Goal: Navigation & Orientation: Find specific page/section

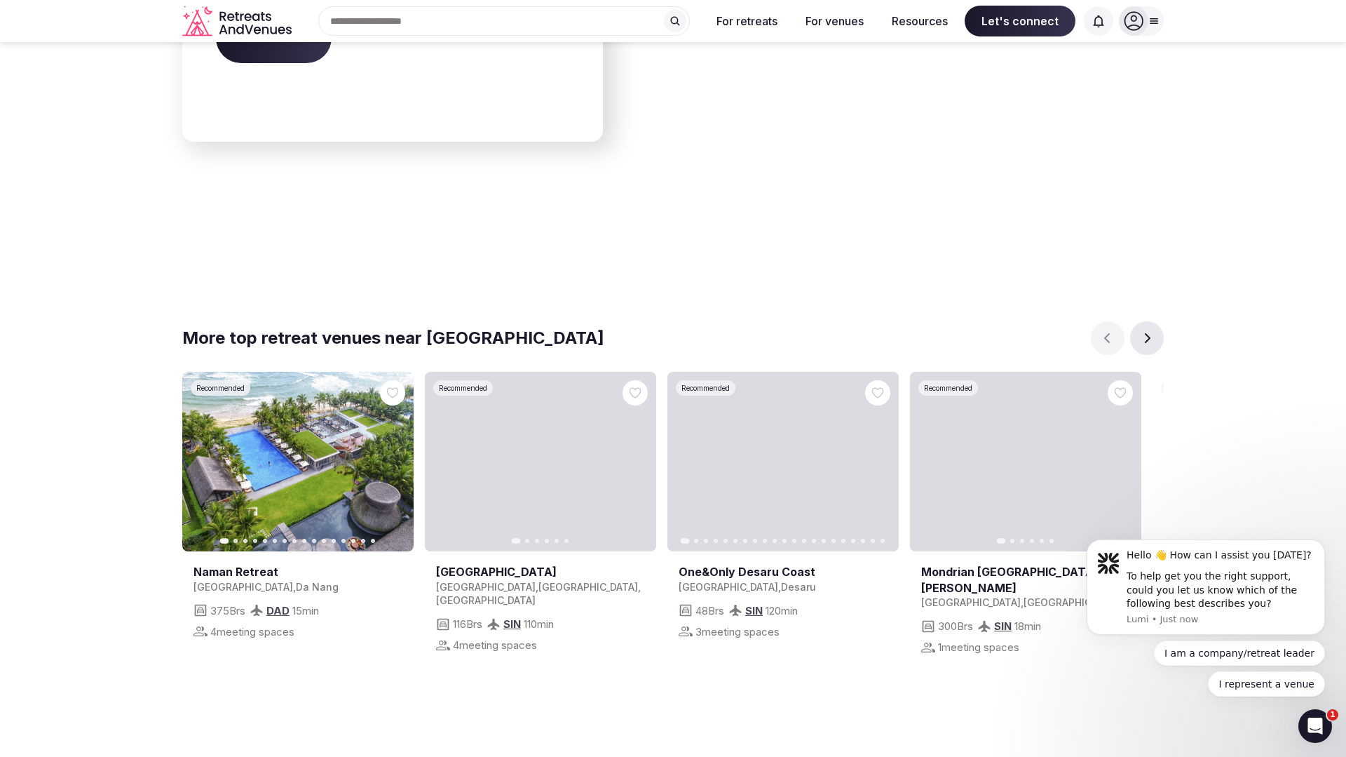
scroll to position [5048, 0]
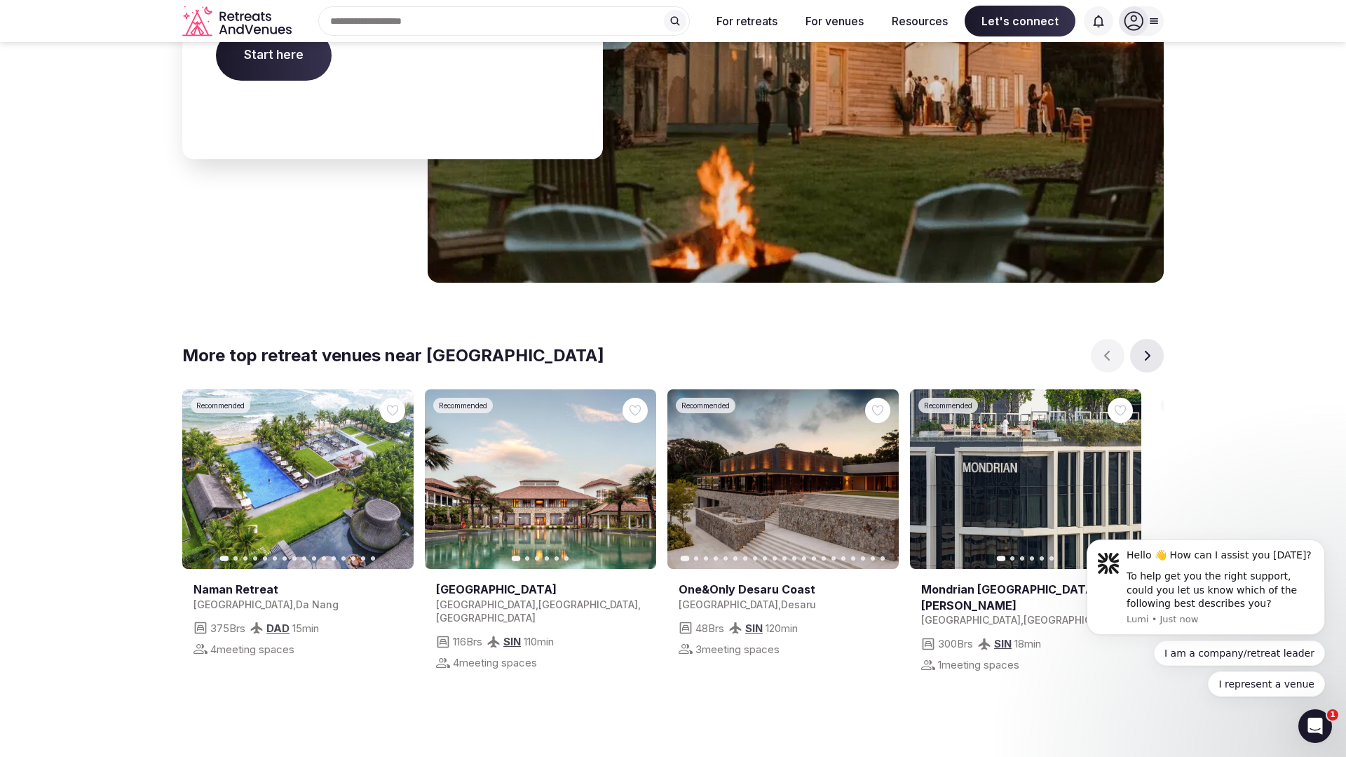
click at [1121, 473] on icon "button" at bounding box center [1121, 478] width 11 height 11
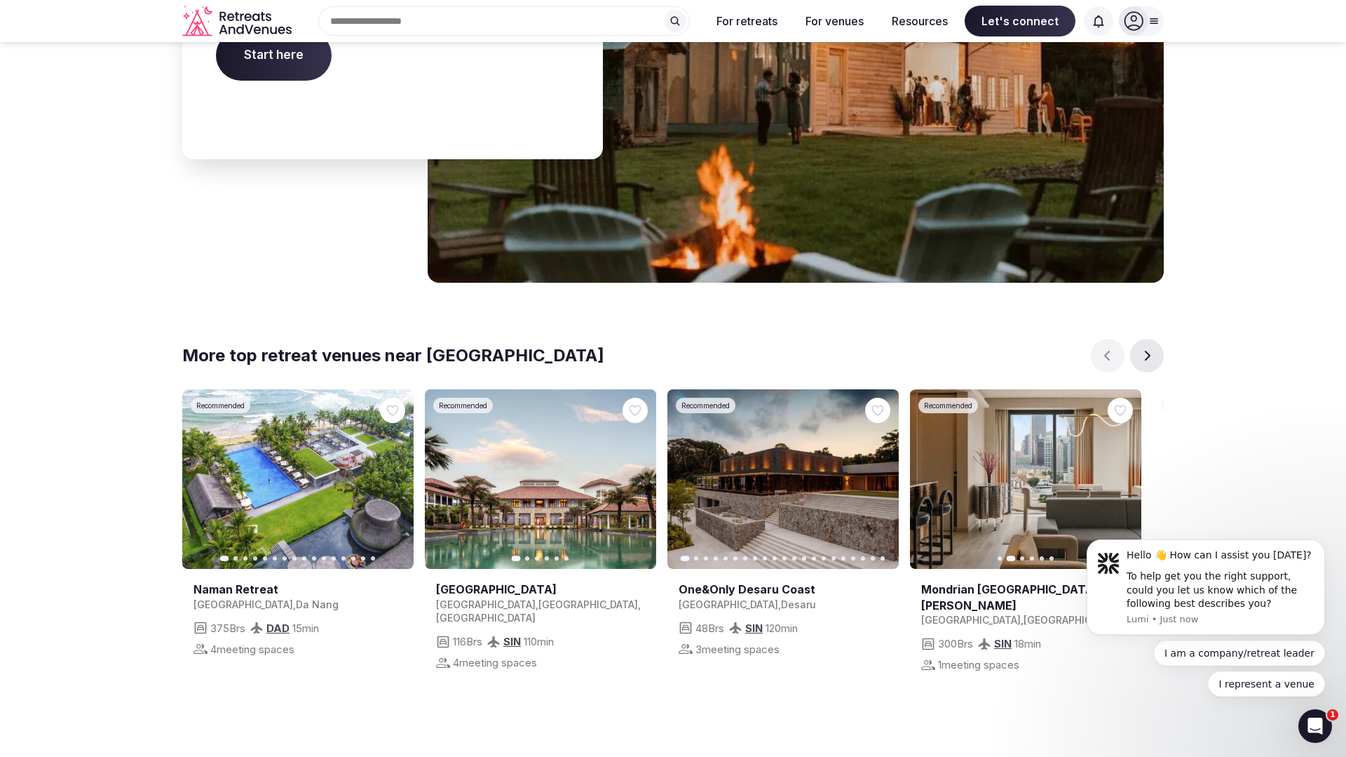
click at [1155, 339] on button "Next slide" at bounding box center [1147, 356] width 34 height 34
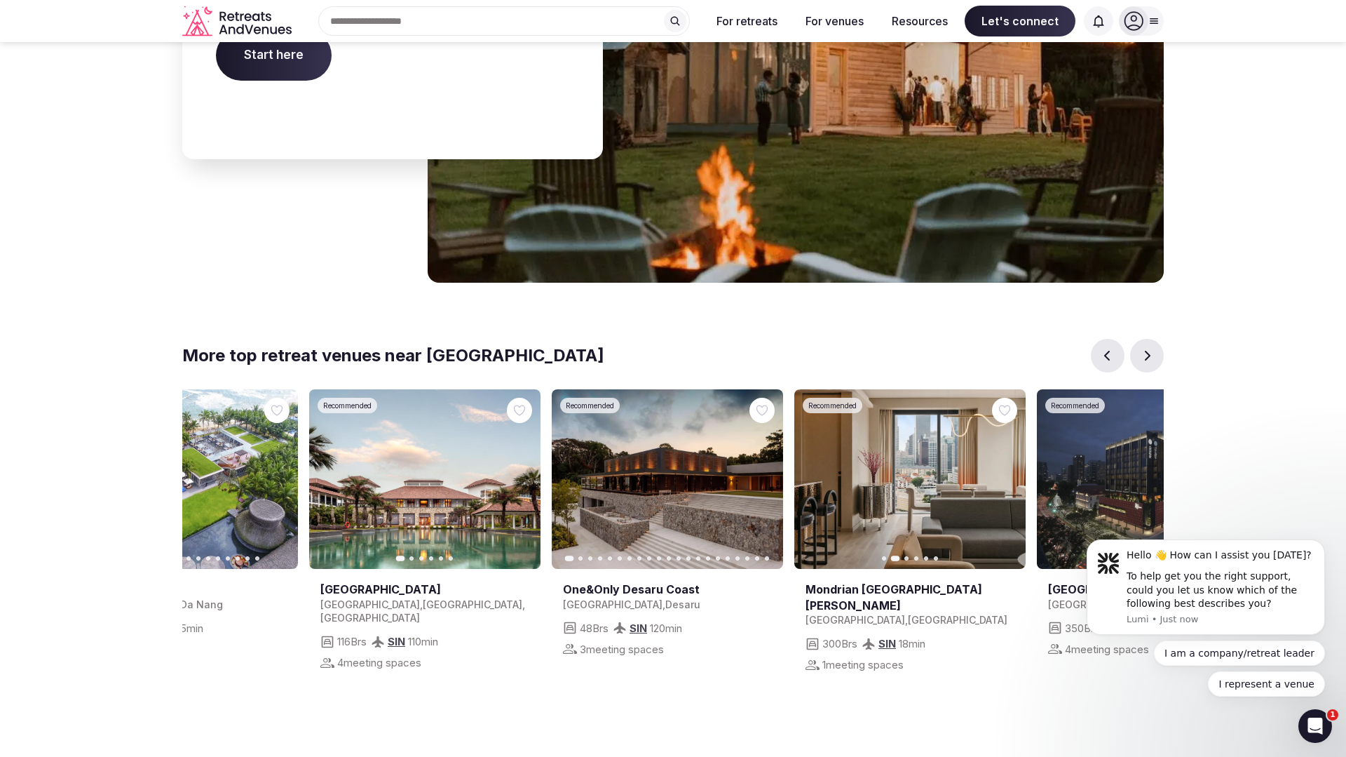
click at [1154, 339] on button "Next slide" at bounding box center [1147, 356] width 34 height 34
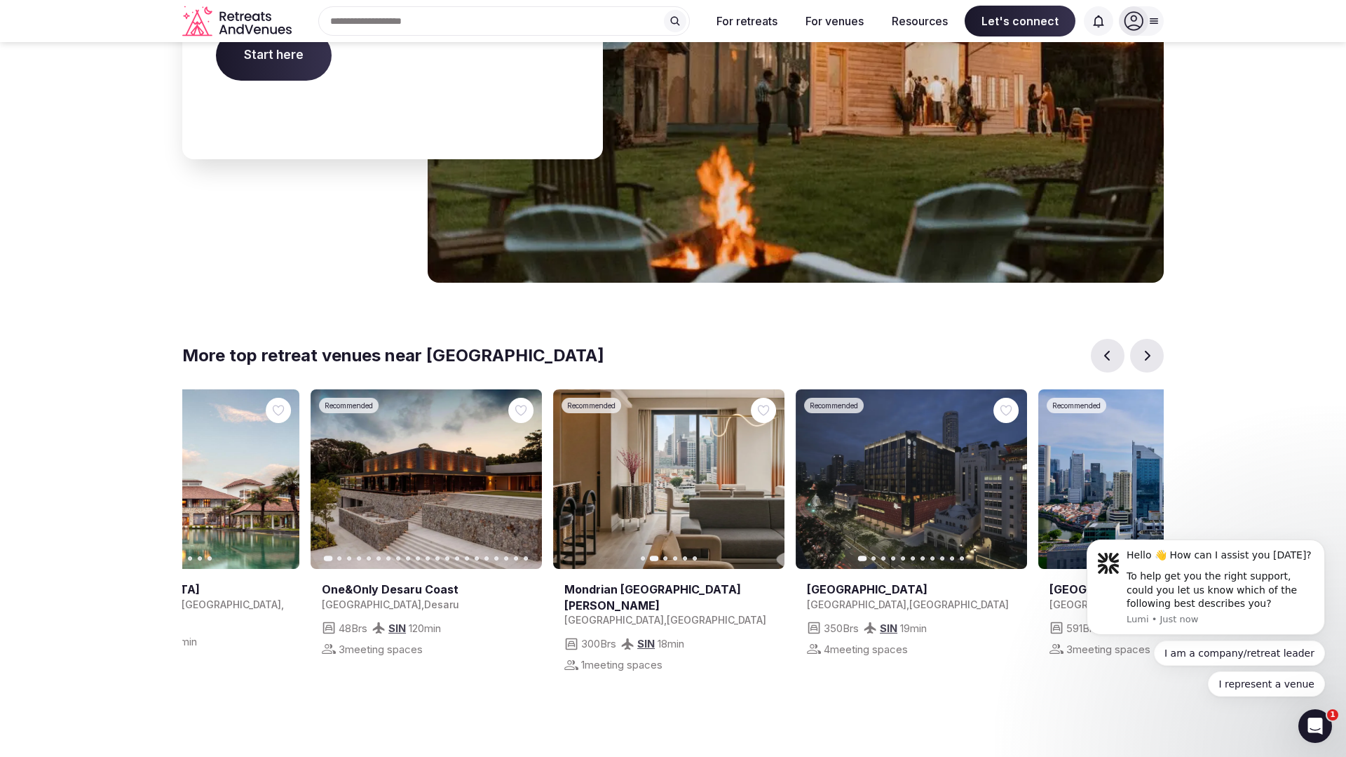
click at [1154, 339] on button "Next slide" at bounding box center [1147, 356] width 34 height 34
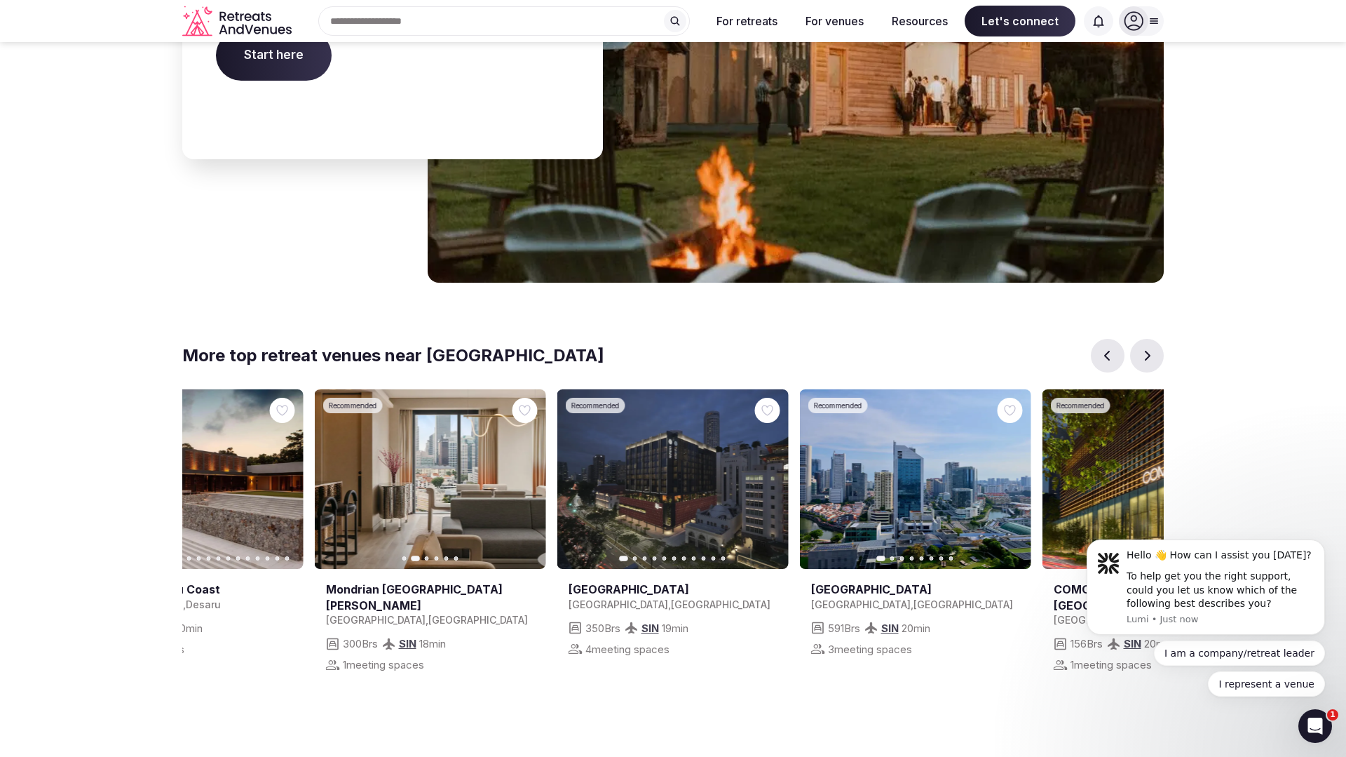
click at [1154, 339] on button "Next slide" at bounding box center [1147, 356] width 34 height 34
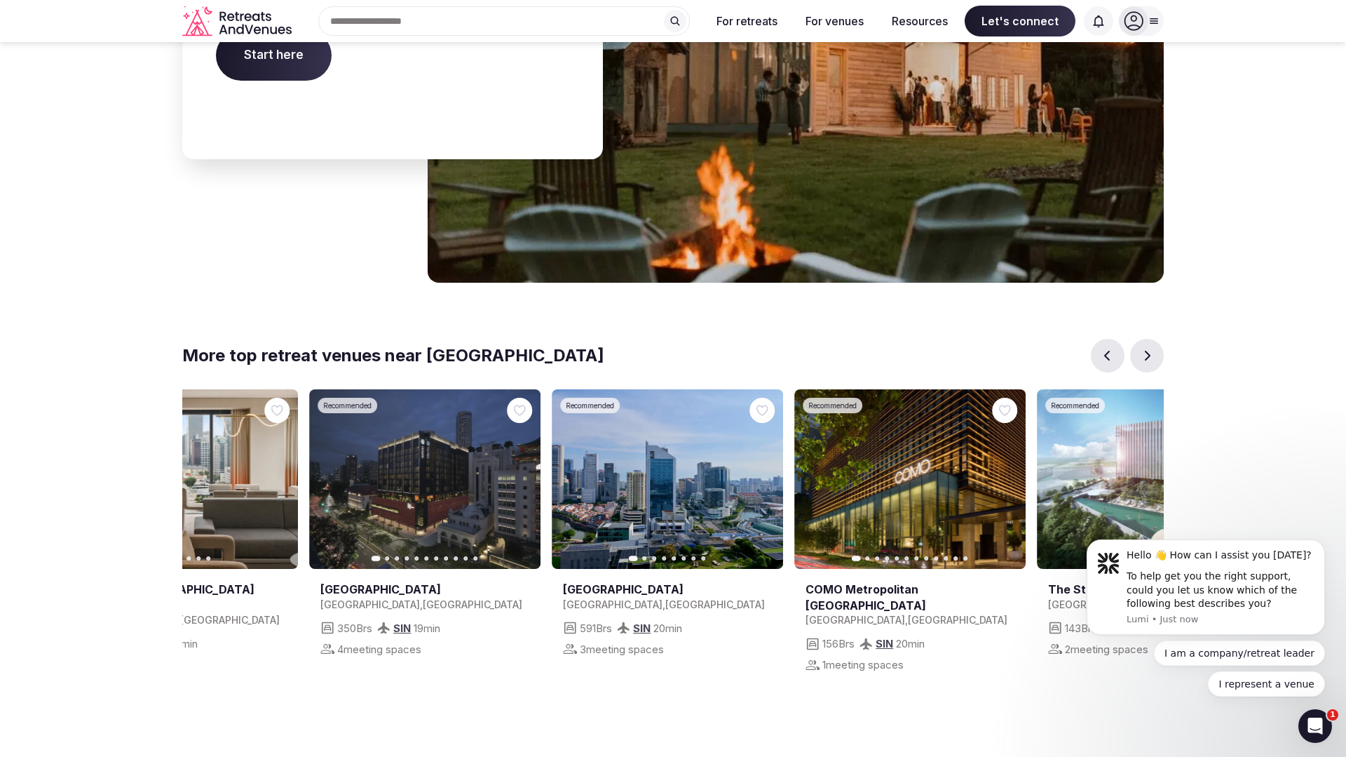
click at [1154, 339] on button "Next slide" at bounding box center [1147, 356] width 34 height 34
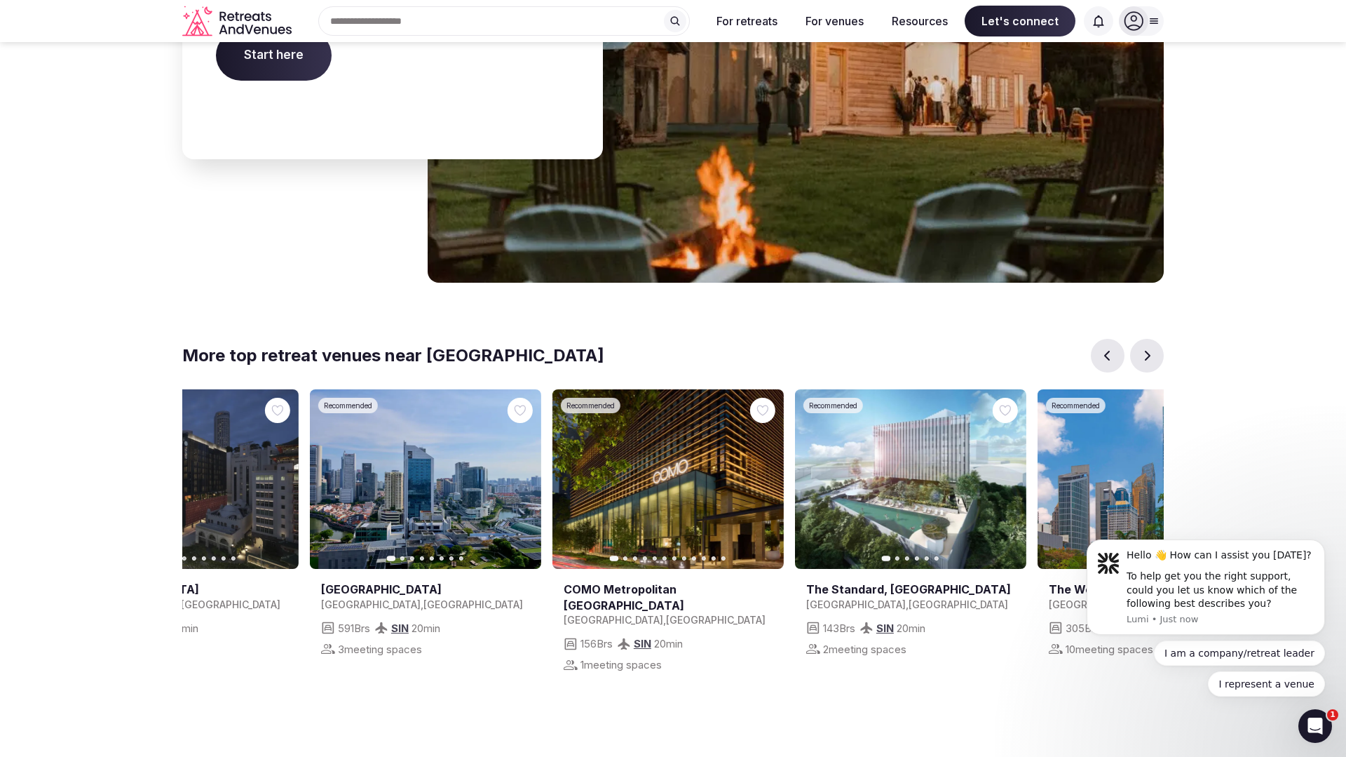
click at [1154, 339] on button "Next slide" at bounding box center [1147, 356] width 34 height 34
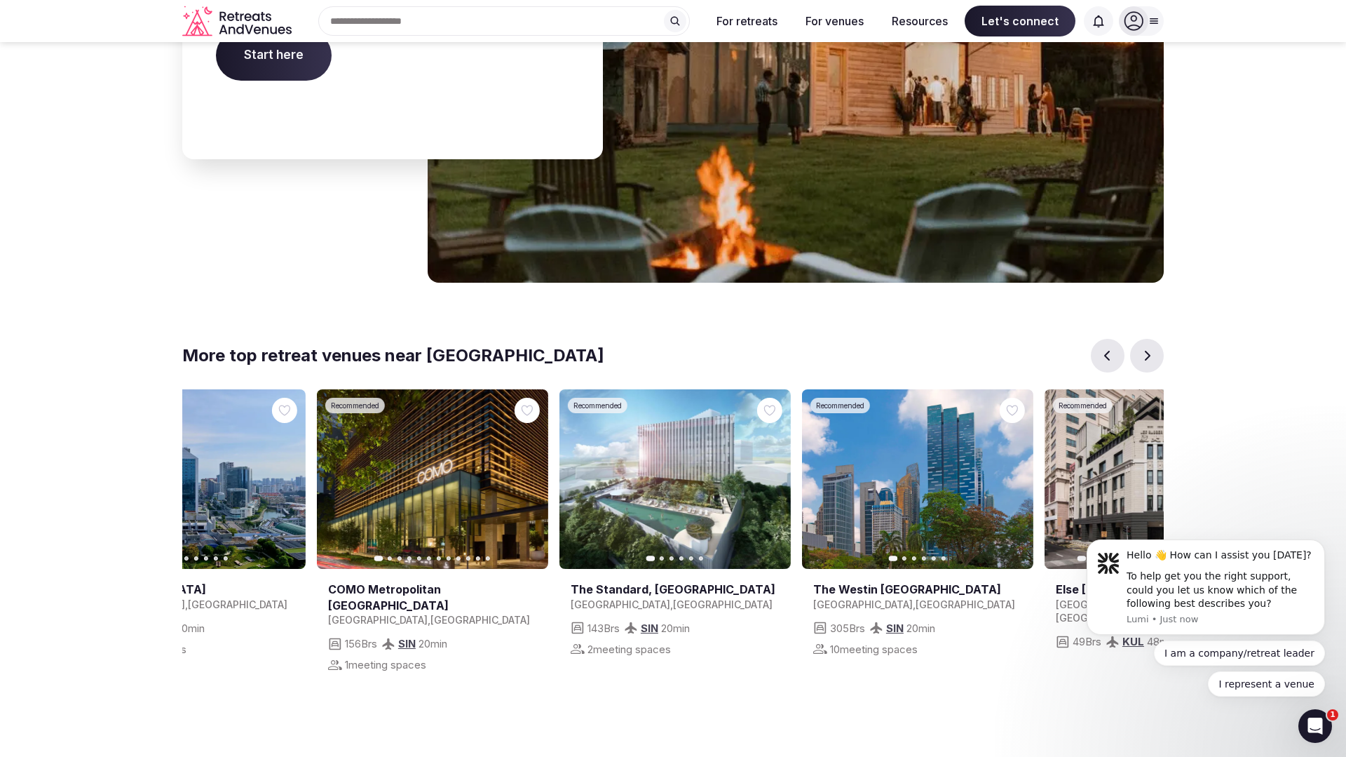
click at [1154, 339] on button "Next slide" at bounding box center [1147, 356] width 34 height 34
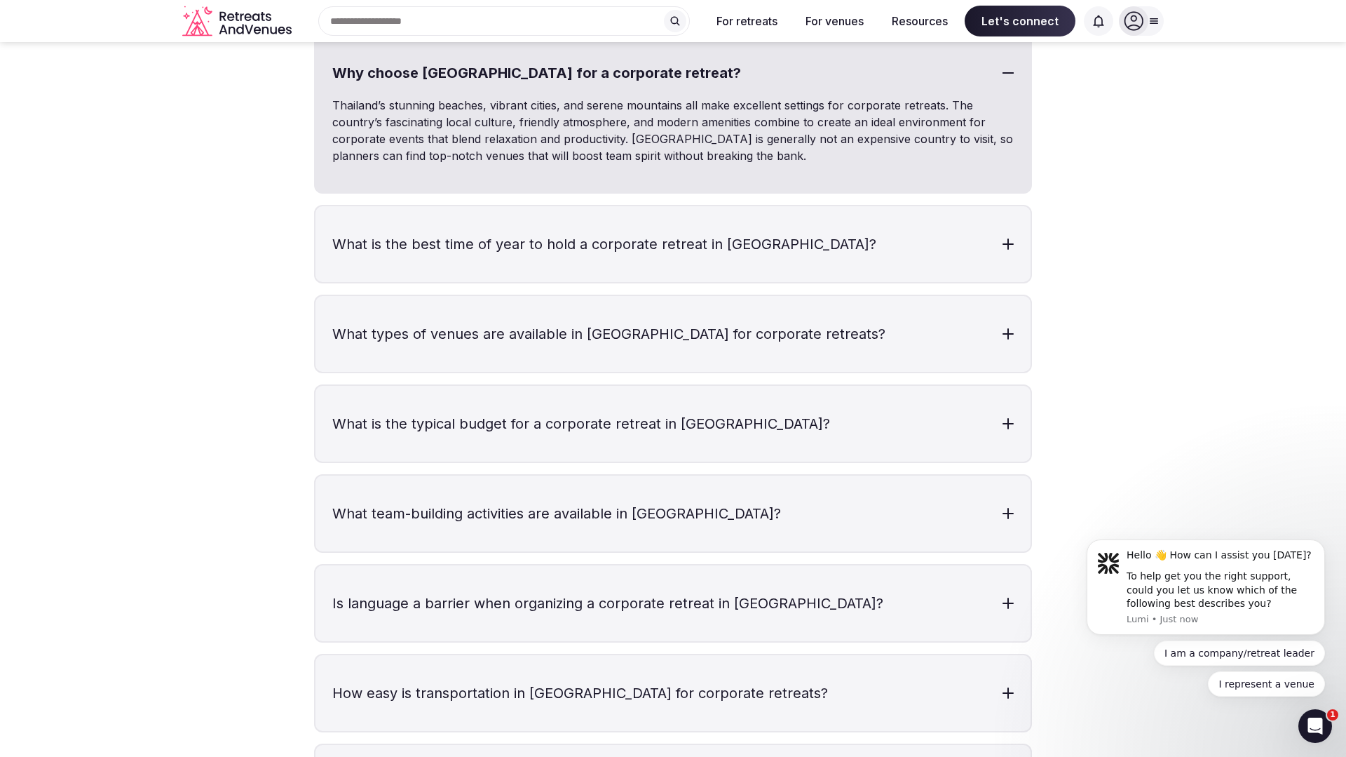
scroll to position [3178, 0]
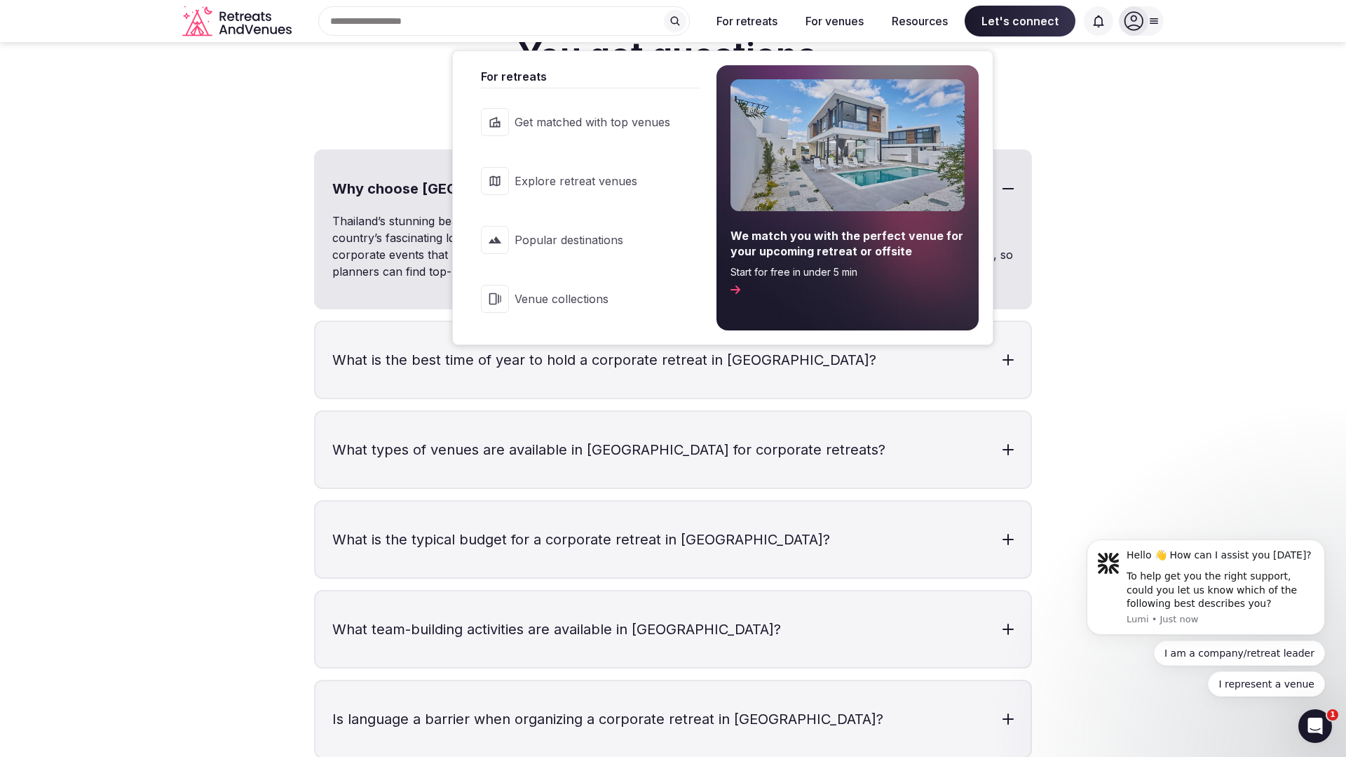
click at [767, 20] on button "For retreats" at bounding box center [746, 21] width 83 height 31
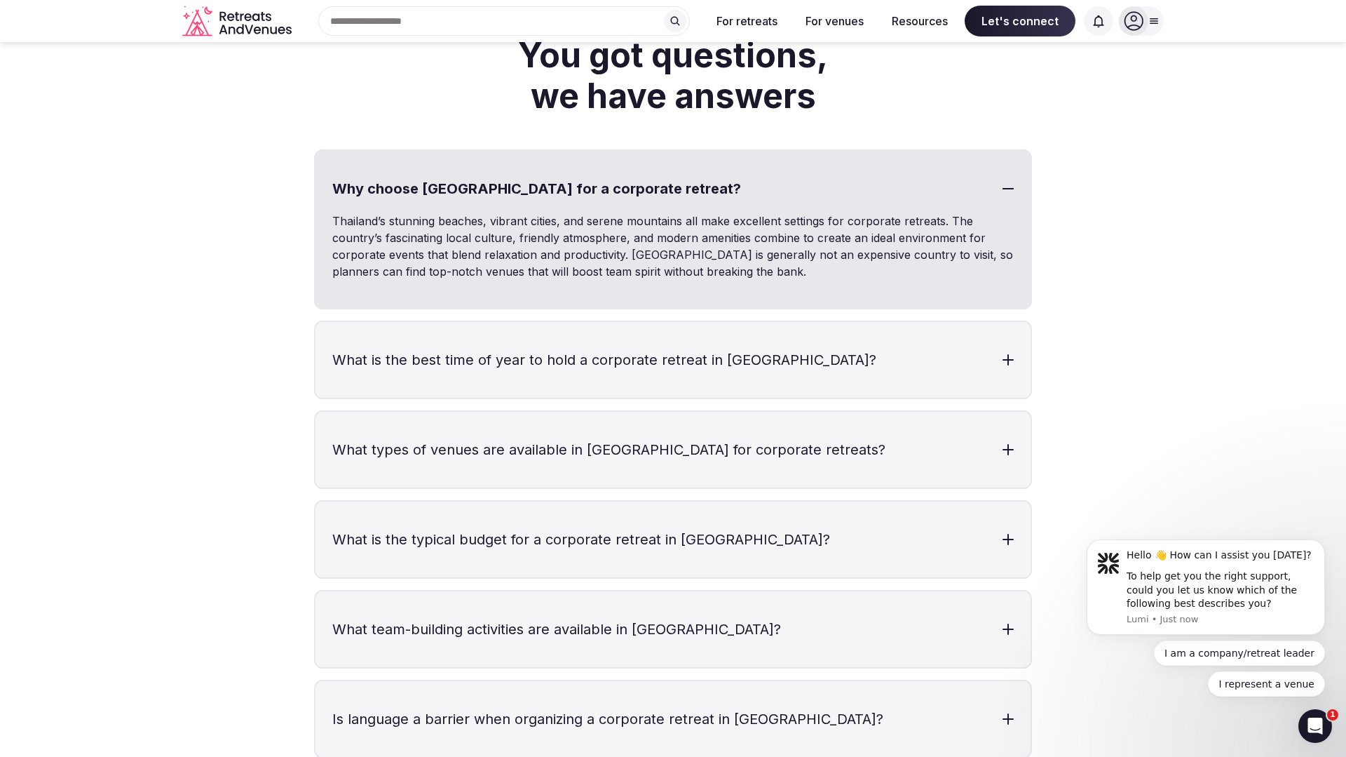
click at [522, 27] on input "text" at bounding box center [504, 20] width 372 height 29
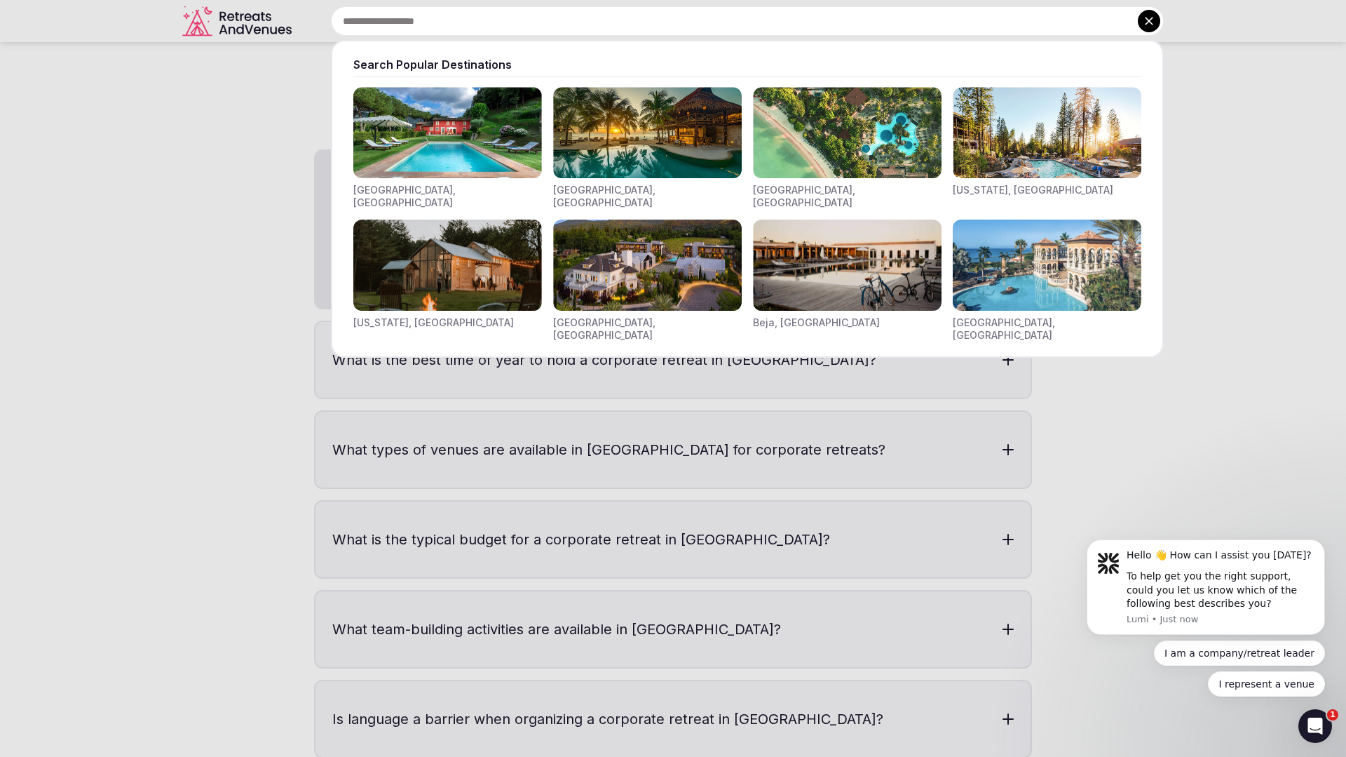
click at [795, 151] on img "Visit venues for Indonesia, Bali" at bounding box center [847, 132] width 189 height 91
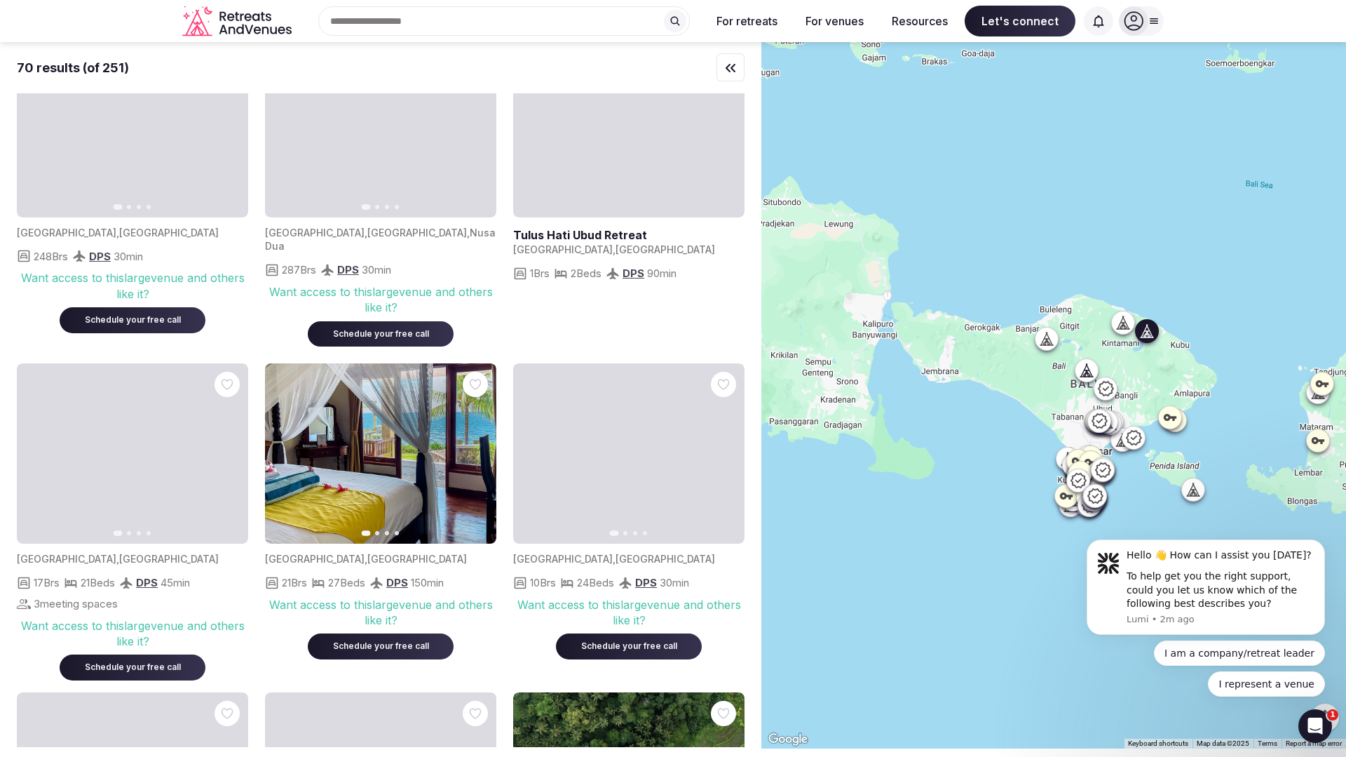
scroll to position [1375, 0]
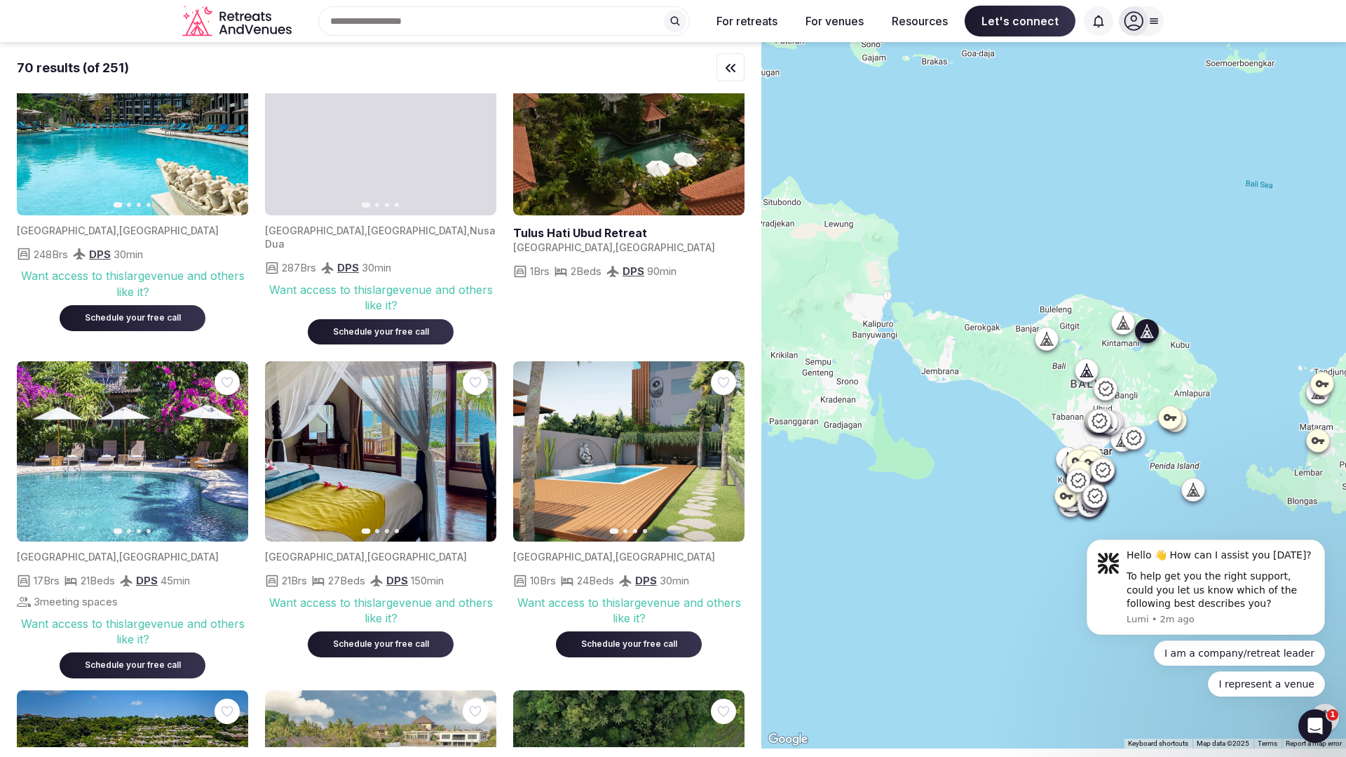
click at [484, 440] on button "Next slide" at bounding box center [477, 451] width 22 height 22
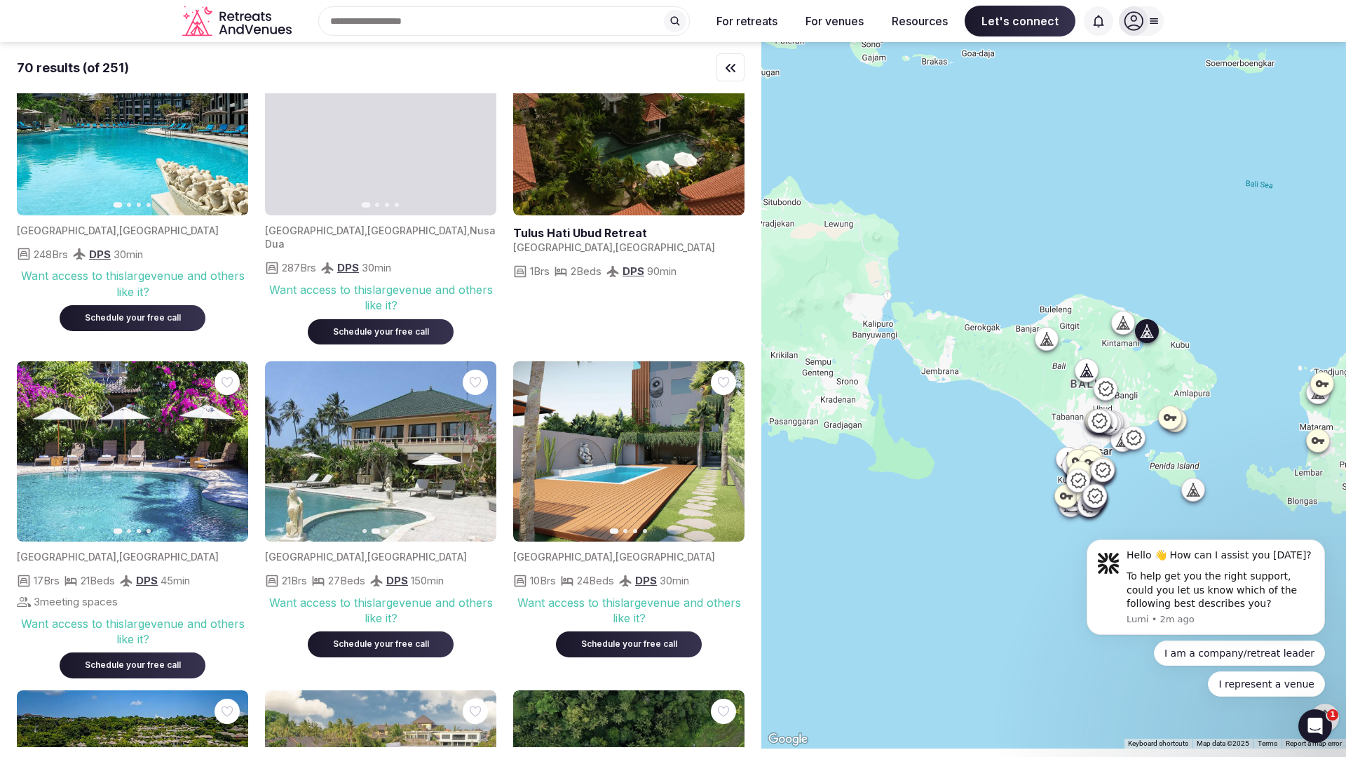
click at [484, 440] on button "Next slide" at bounding box center [477, 451] width 22 height 22
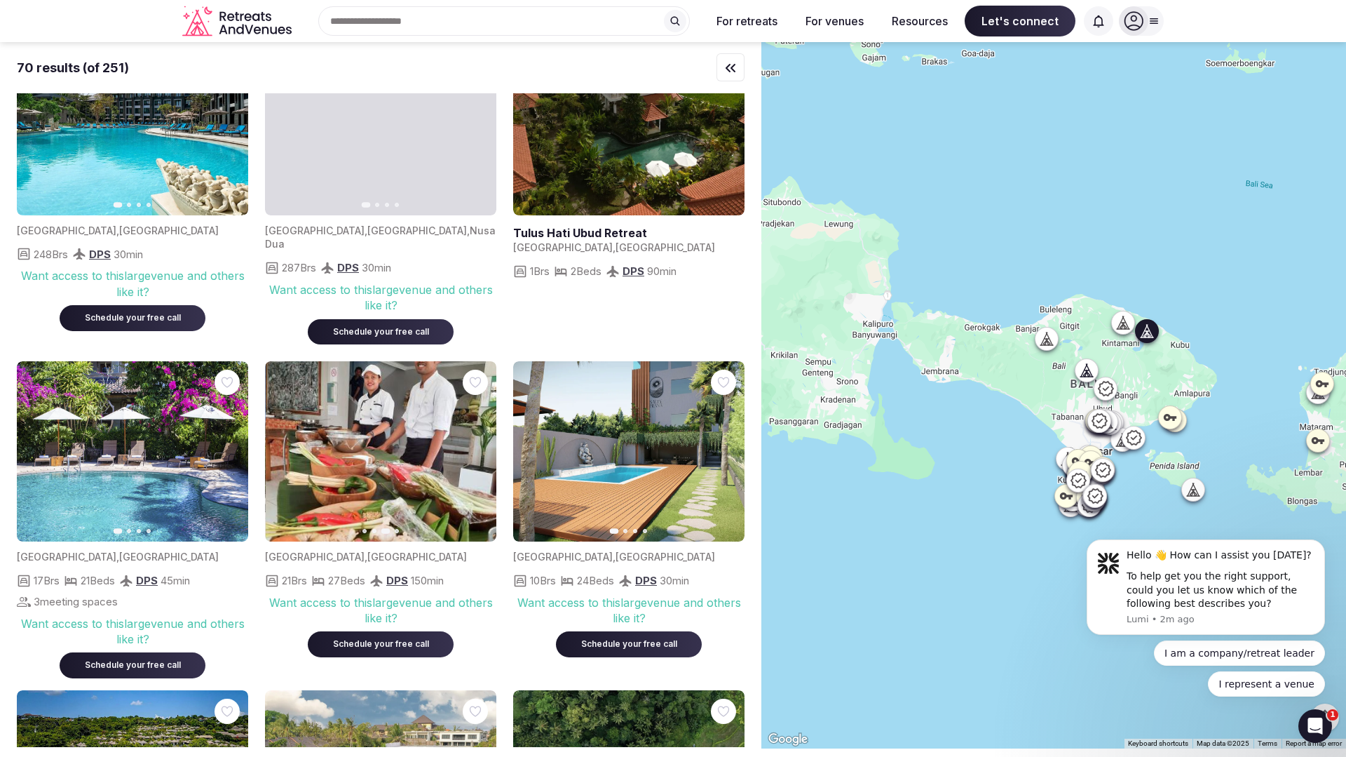
click at [485, 440] on button "Next slide" at bounding box center [477, 451] width 22 height 22
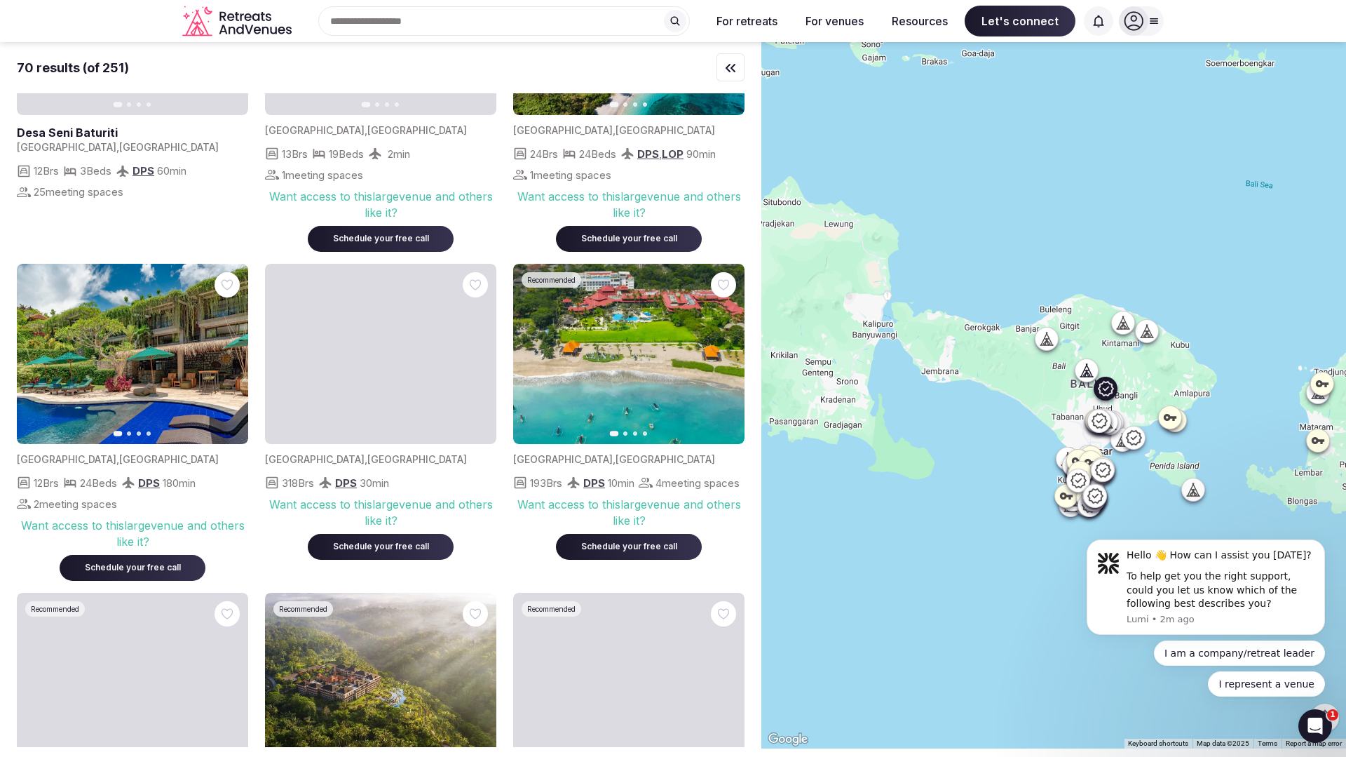
scroll to position [0, 0]
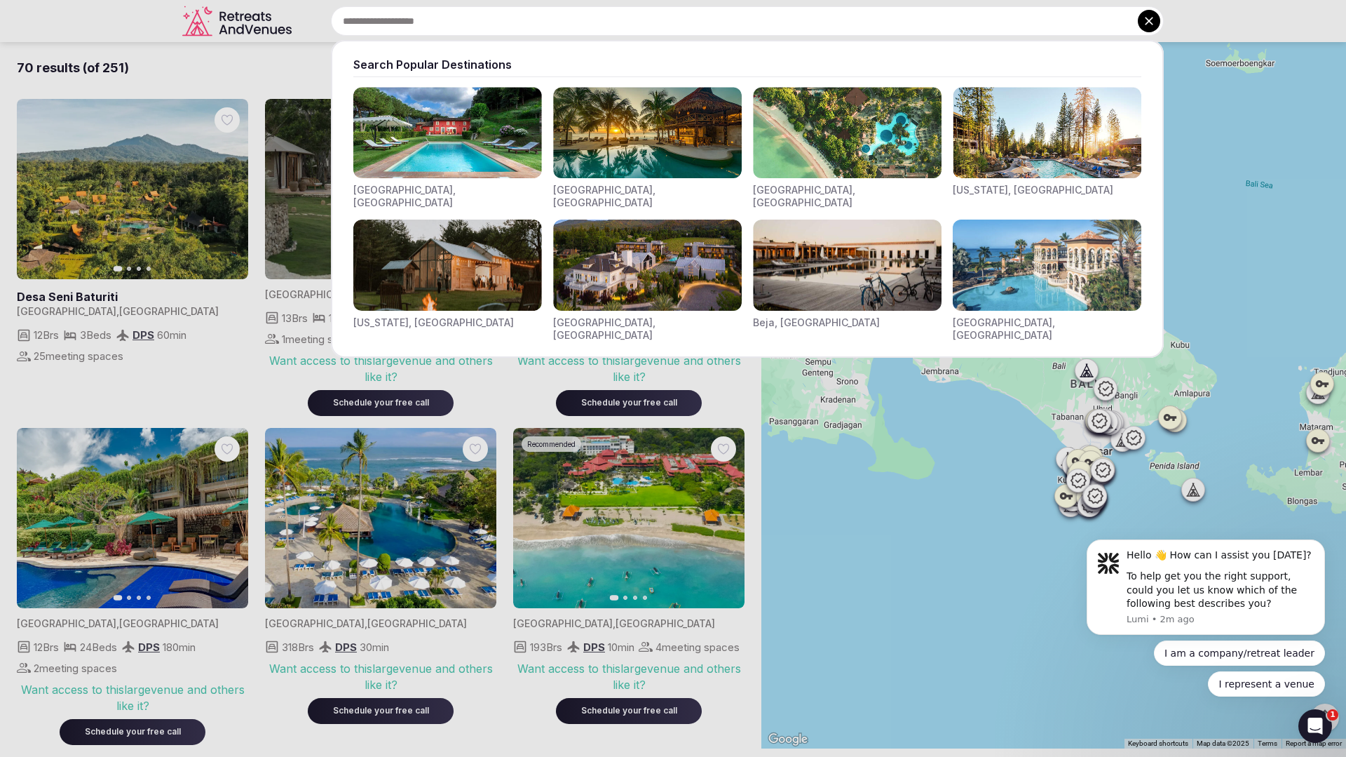
click at [504, 24] on input "text" at bounding box center [747, 20] width 833 height 29
